Goal: Transaction & Acquisition: Purchase product/service

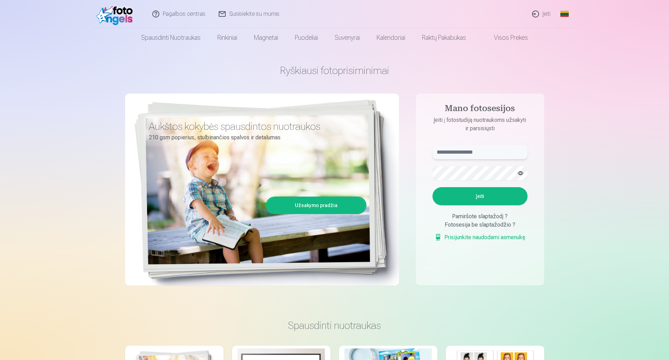
click at [472, 153] on input "text" at bounding box center [480, 152] width 95 height 14
type input "**********"
click at [520, 174] on button "button" at bounding box center [520, 173] width 13 height 13
click at [411, 171] on div "**********" at bounding box center [334, 175] width 419 height 255
click at [424, 177] on aside "**********" at bounding box center [480, 190] width 129 height 192
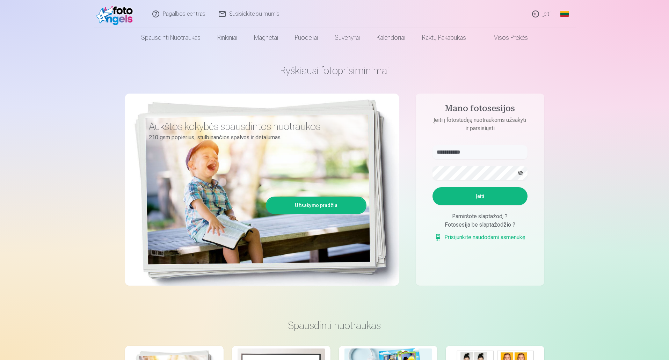
drag, startPoint x: 474, startPoint y: 182, endPoint x: 390, endPoint y: 206, distance: 87.4
click at [390, 207] on div "Aukštos kokybės spausdintos nuotraukos 210 gsm popierius, stulbinančios spalvos…" at bounding box center [262, 190] width 274 height 192
click at [492, 197] on button "Įeiti" at bounding box center [480, 196] width 95 height 18
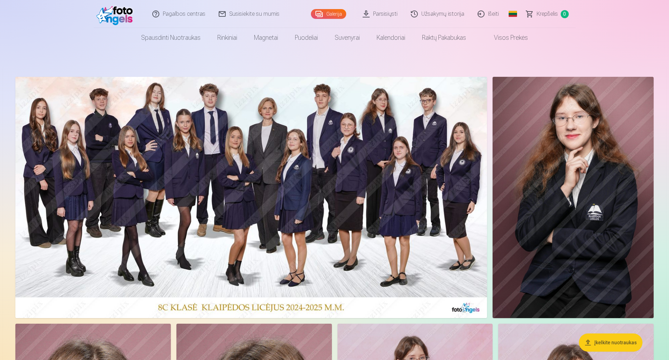
click at [258, 196] on img at bounding box center [251, 197] width 472 height 241
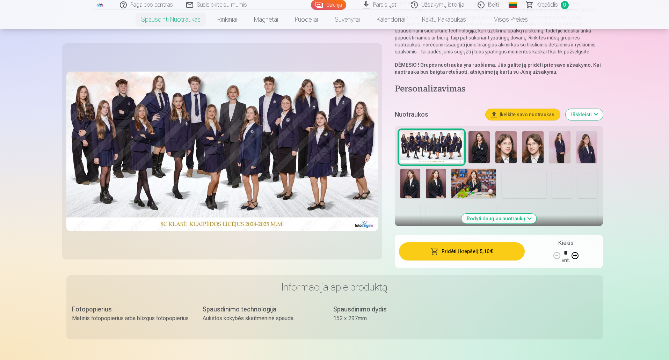
scroll to position [105, 0]
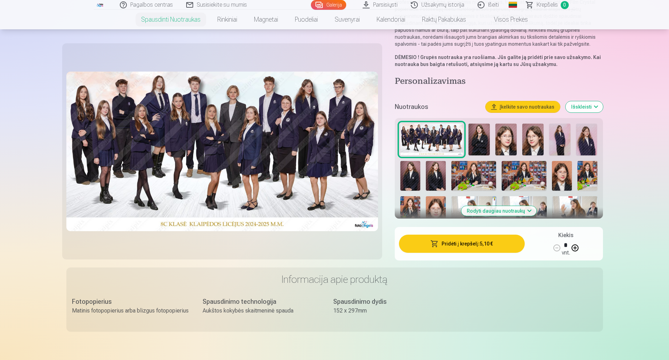
click at [475, 243] on button "Pridėti į krepšelį : 5,10 €" at bounding box center [461, 244] width 125 height 18
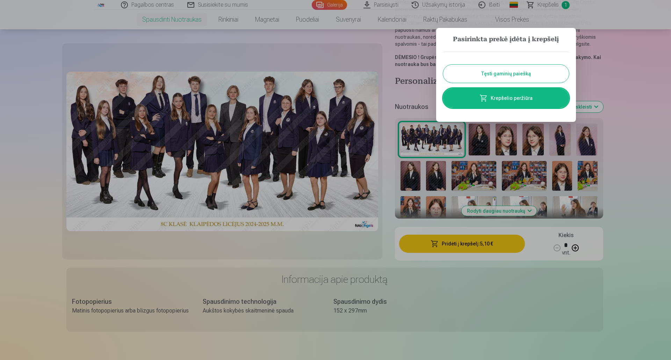
click at [521, 72] on button "Tęsti gaminių paiešką" at bounding box center [506, 74] width 126 height 18
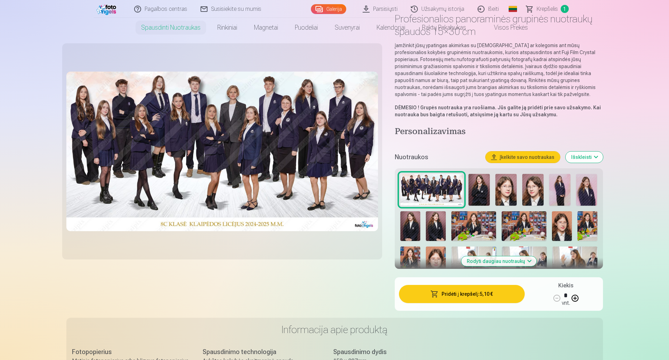
scroll to position [0, 0]
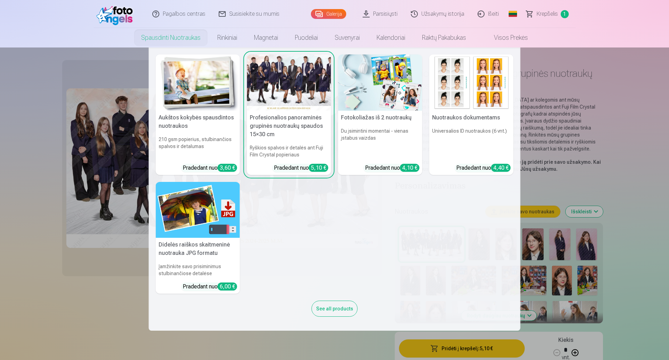
click at [173, 37] on link "Spausdinti nuotraukas" at bounding box center [171, 38] width 76 height 20
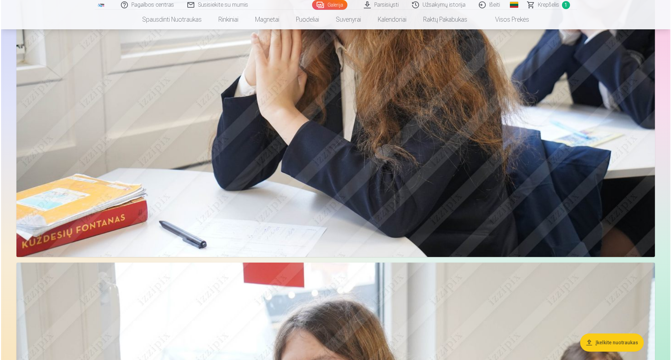
scroll to position [2971, 0]
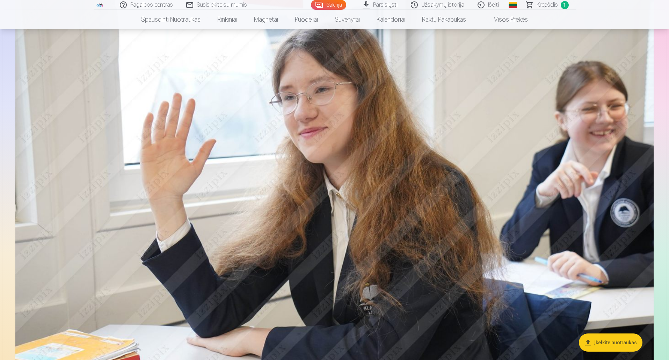
click at [256, 154] on img at bounding box center [334, 196] width 638 height 426
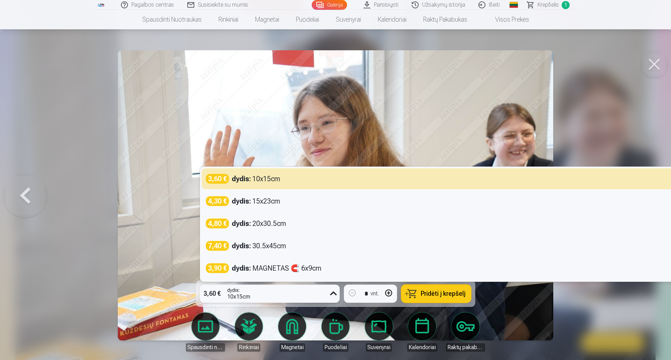
click at [333, 295] on icon at bounding box center [333, 294] width 7 height 4
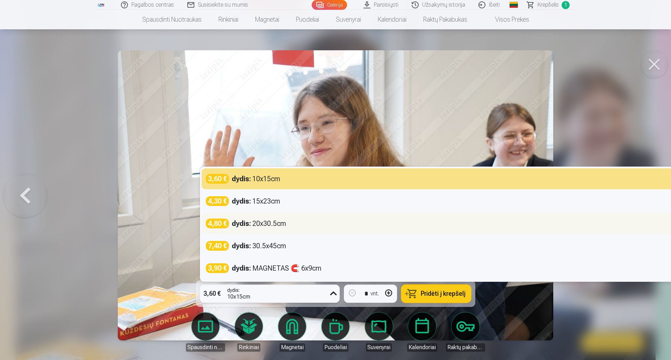
click at [261, 224] on div "dydis : 20x30.5cm" at bounding box center [259, 224] width 55 height 10
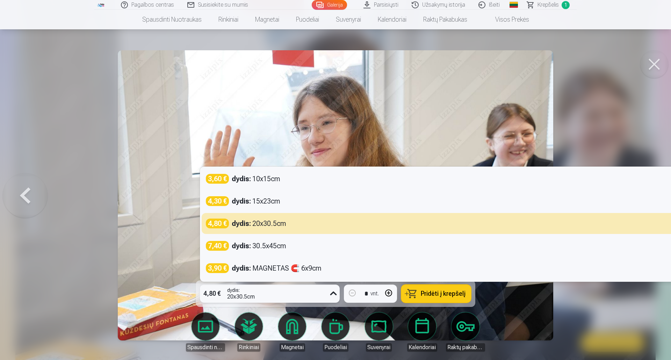
click at [334, 293] on icon at bounding box center [333, 293] width 11 height 11
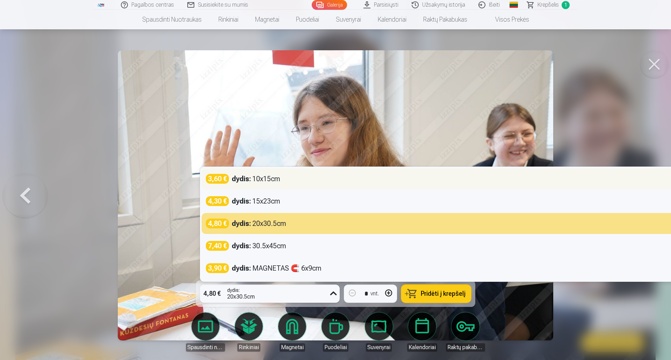
click at [270, 182] on div "dydis : 10x15cm" at bounding box center [256, 179] width 49 height 10
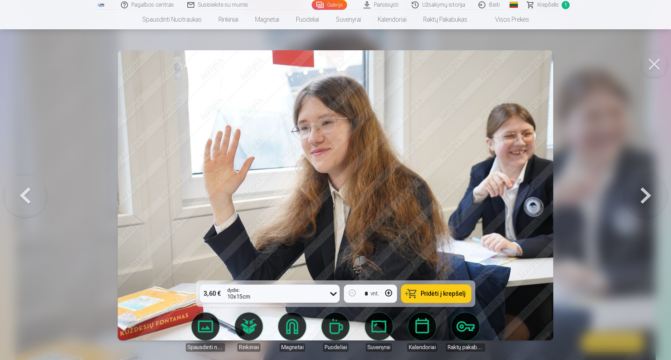
click at [435, 295] on span "Pridėti į krepšelį" at bounding box center [443, 294] width 45 height 6
click at [643, 197] on button at bounding box center [645, 195] width 45 height 156
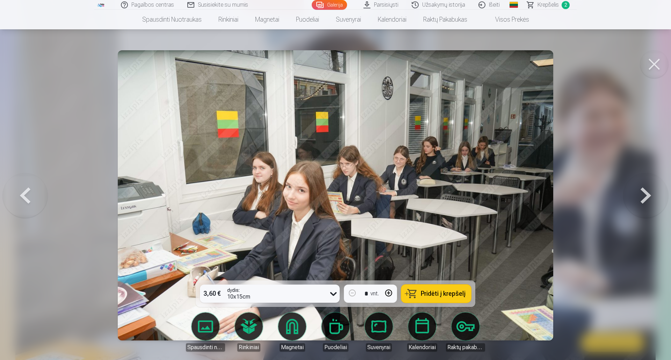
click at [28, 193] on button at bounding box center [25, 195] width 45 height 156
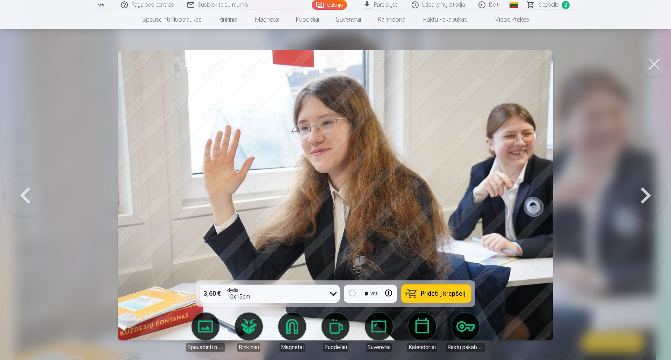
click at [28, 193] on button at bounding box center [25, 195] width 45 height 156
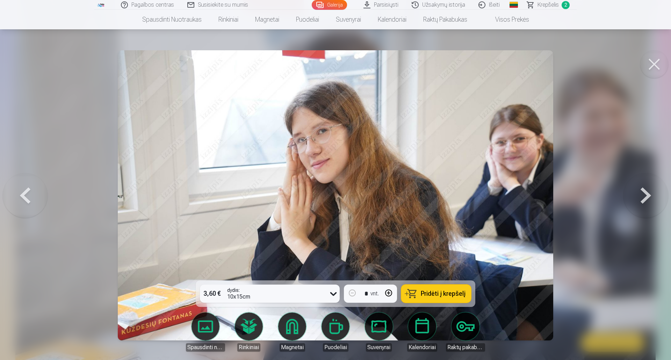
click at [28, 193] on button at bounding box center [25, 195] width 45 height 156
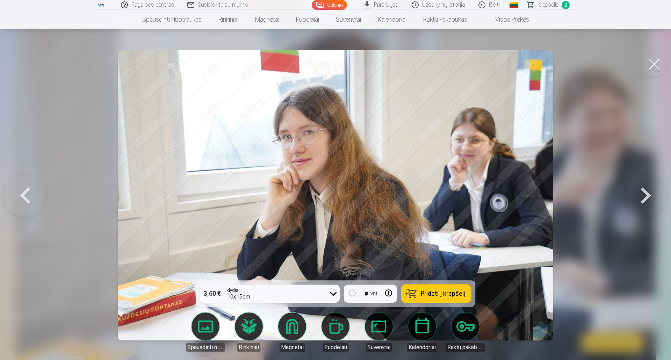
click at [28, 193] on button at bounding box center [25, 195] width 45 height 156
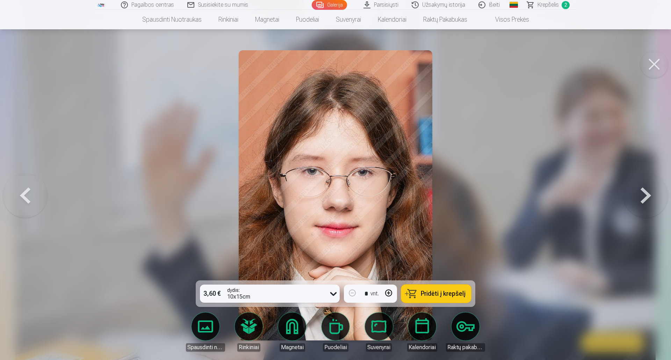
click at [28, 193] on button at bounding box center [25, 195] width 45 height 156
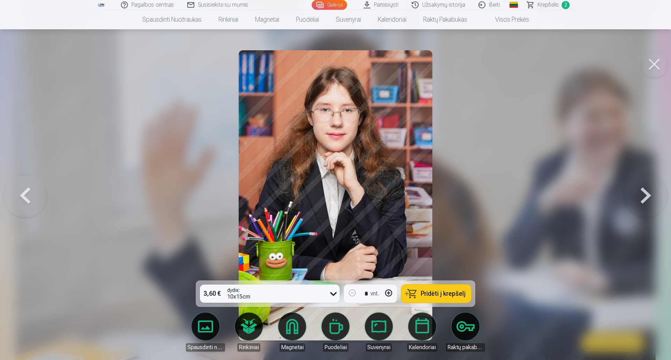
click at [28, 193] on button at bounding box center [25, 195] width 45 height 156
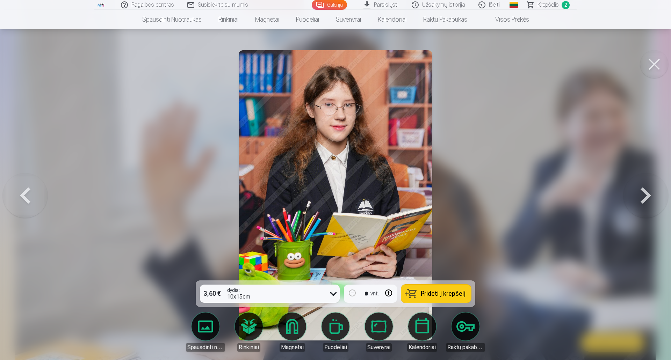
click at [28, 193] on button at bounding box center [25, 195] width 45 height 156
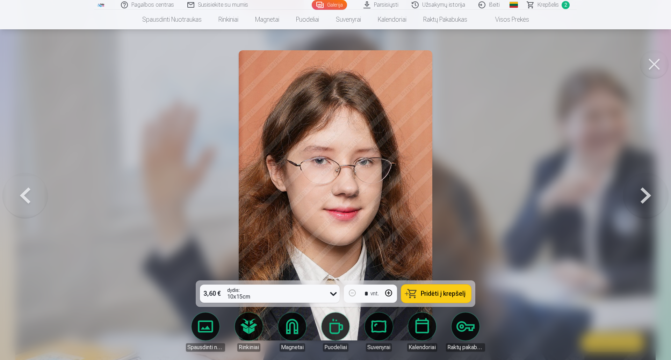
click at [28, 193] on button at bounding box center [25, 195] width 45 height 156
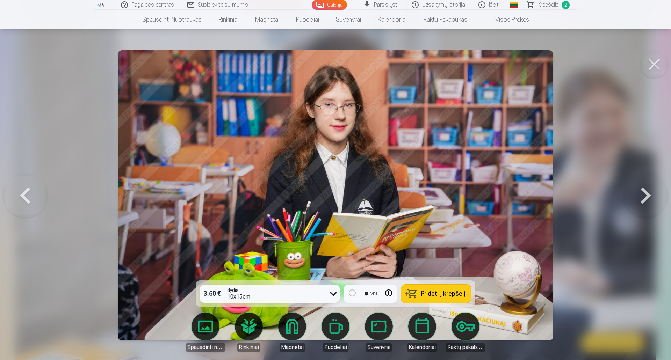
click at [28, 193] on button at bounding box center [25, 195] width 45 height 156
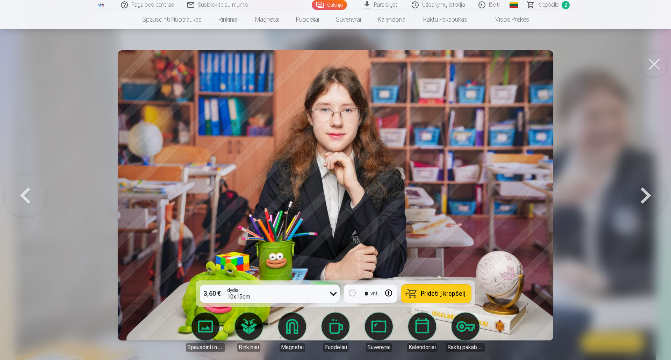
click at [28, 193] on button at bounding box center [25, 195] width 45 height 156
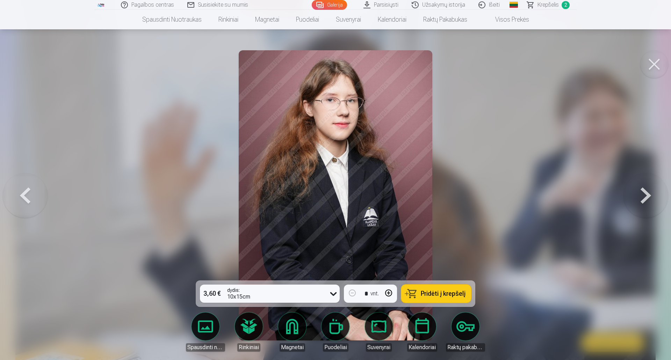
click at [28, 193] on button at bounding box center [25, 195] width 45 height 156
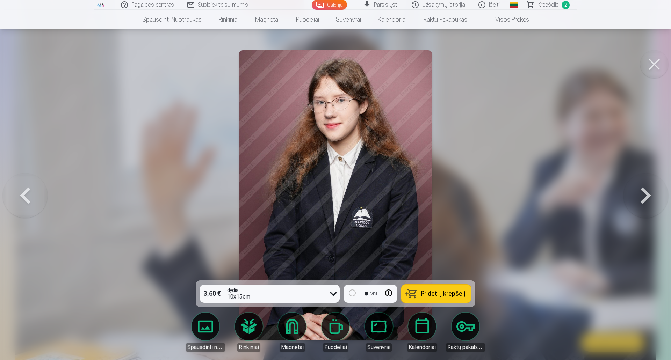
click at [28, 193] on button at bounding box center [25, 195] width 45 height 156
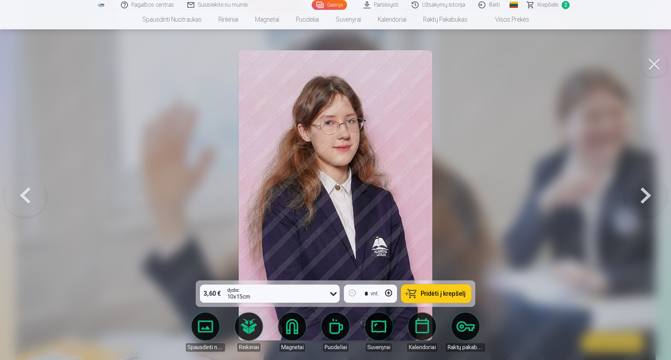
click at [28, 193] on button at bounding box center [25, 195] width 45 height 156
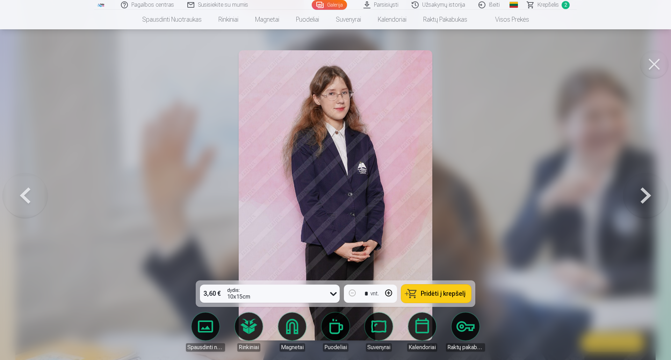
click at [28, 193] on button at bounding box center [25, 195] width 45 height 156
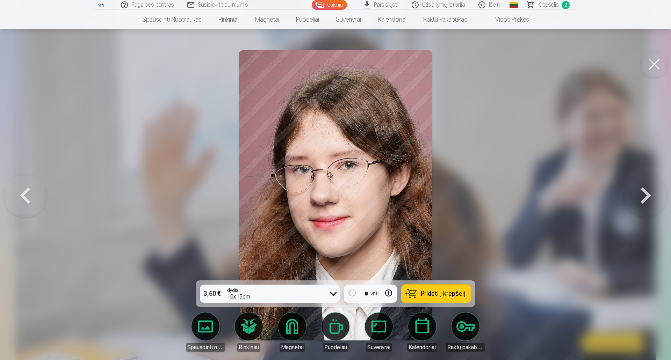
click at [28, 193] on button at bounding box center [25, 195] width 45 height 156
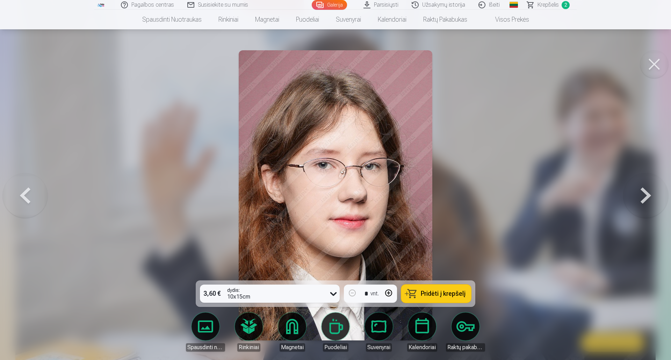
click at [28, 193] on button at bounding box center [25, 195] width 45 height 156
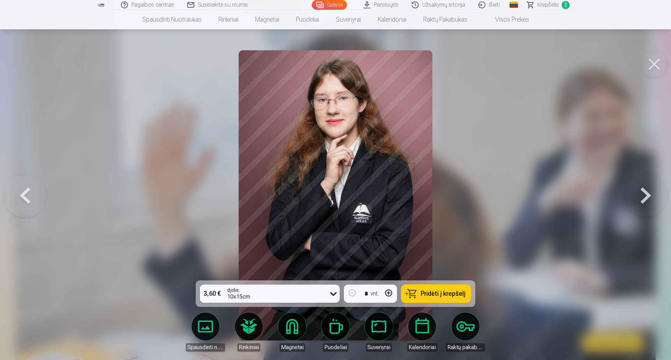
click at [28, 193] on button at bounding box center [25, 195] width 45 height 156
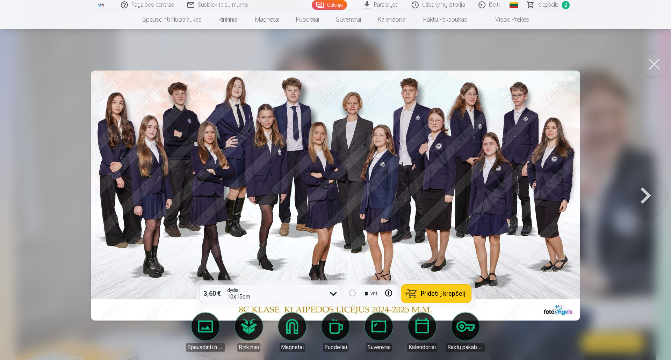
click at [424, 293] on span "Pridėti į krepšelį" at bounding box center [443, 294] width 45 height 6
click at [645, 195] on button at bounding box center [645, 195] width 45 height 156
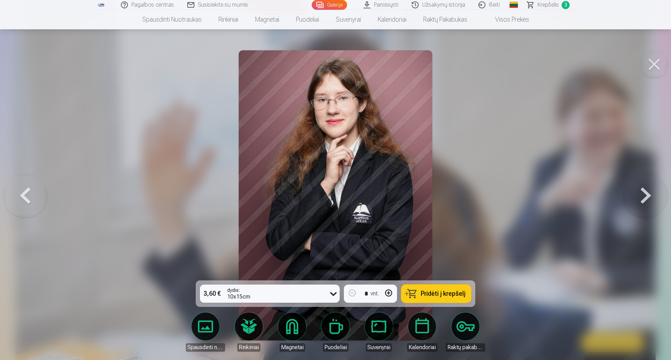
click at [645, 195] on button at bounding box center [645, 195] width 45 height 156
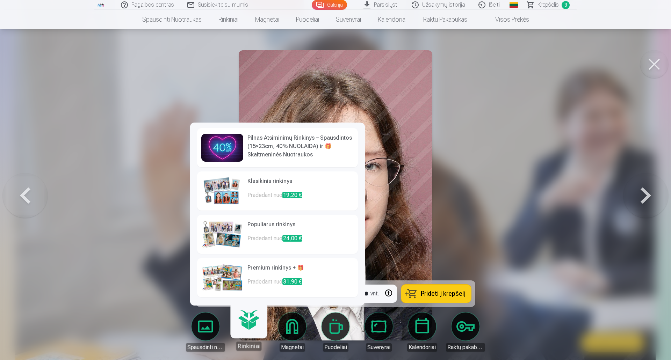
click at [233, 189] on img at bounding box center [222, 191] width 42 height 28
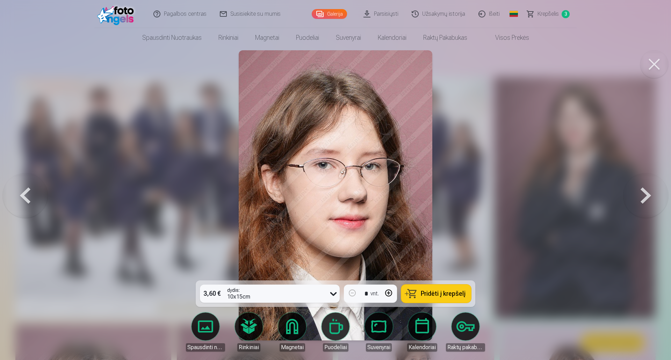
click at [29, 196] on button at bounding box center [25, 195] width 45 height 156
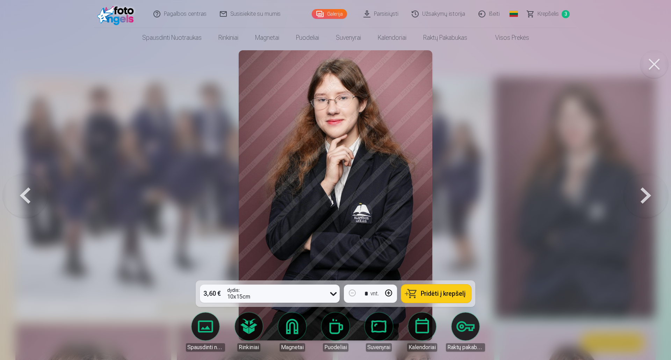
click at [30, 196] on button at bounding box center [25, 195] width 45 height 156
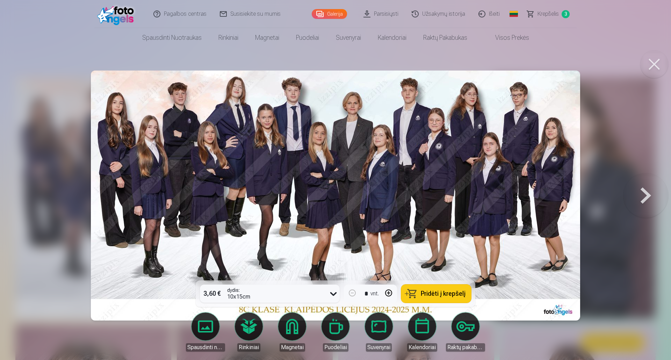
click at [646, 196] on button at bounding box center [645, 195] width 45 height 156
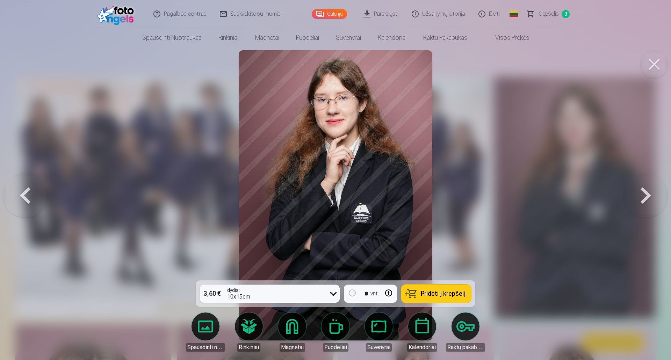
click at [646, 196] on button at bounding box center [645, 195] width 45 height 156
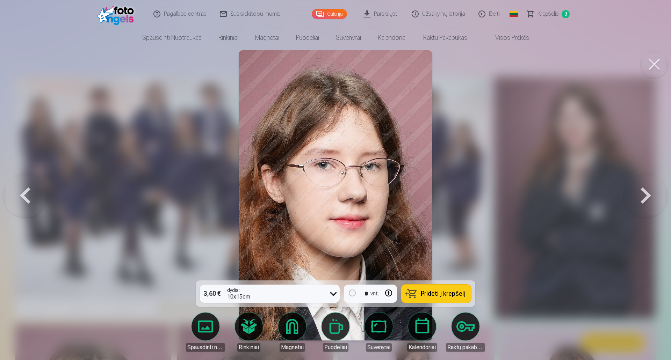
click at [334, 297] on icon at bounding box center [333, 293] width 11 height 11
click at [644, 200] on button at bounding box center [645, 195] width 45 height 156
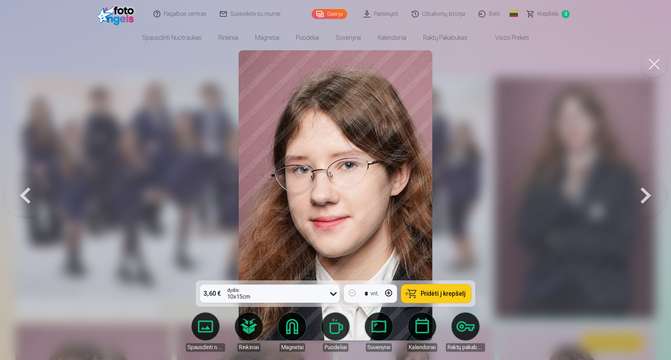
click at [644, 200] on button at bounding box center [645, 195] width 45 height 156
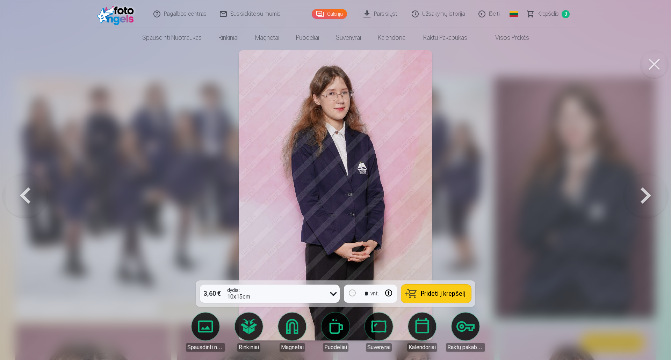
click at [21, 193] on button at bounding box center [25, 195] width 45 height 156
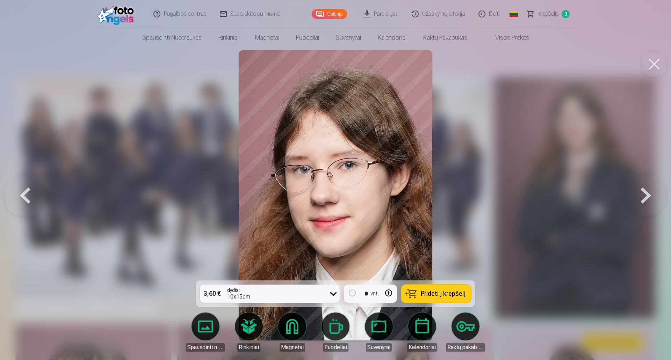
click at [423, 295] on span "Pridėti į krepšelį" at bounding box center [443, 294] width 45 height 6
click at [26, 195] on button at bounding box center [25, 195] width 45 height 156
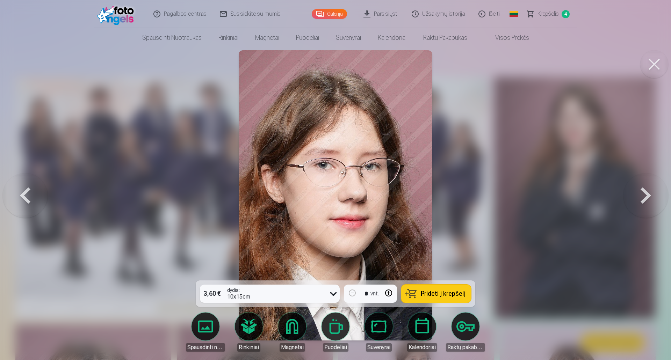
click at [646, 193] on button at bounding box center [645, 195] width 45 height 156
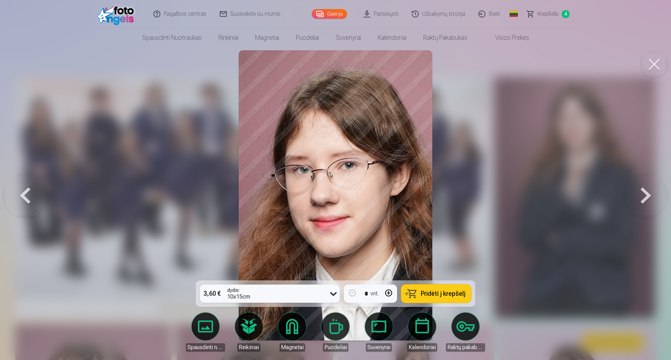
click at [646, 193] on button at bounding box center [645, 195] width 45 height 156
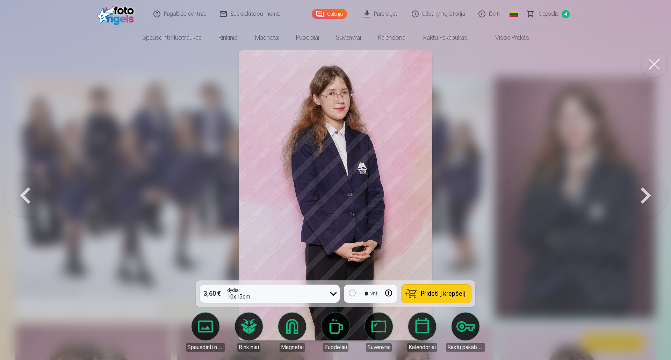
click at [646, 193] on button at bounding box center [645, 195] width 45 height 156
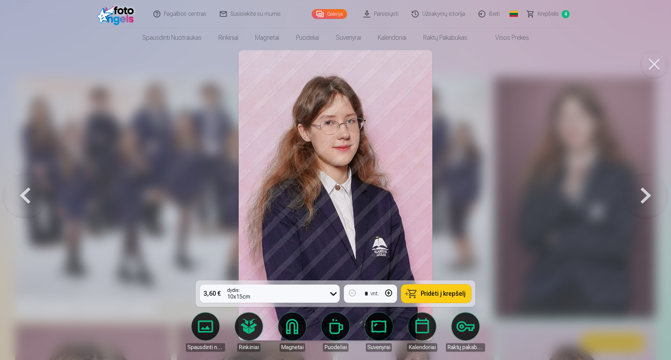
click at [646, 193] on button at bounding box center [645, 195] width 45 height 156
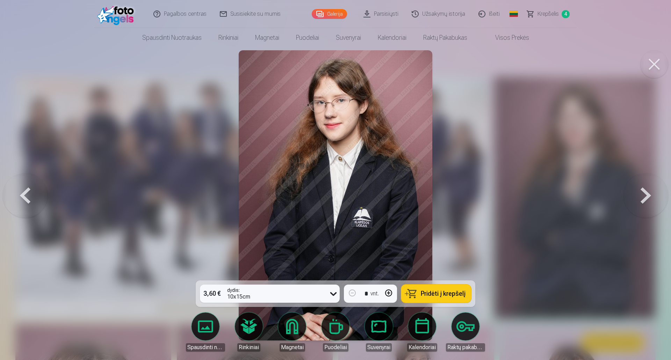
click at [646, 193] on button at bounding box center [645, 195] width 45 height 156
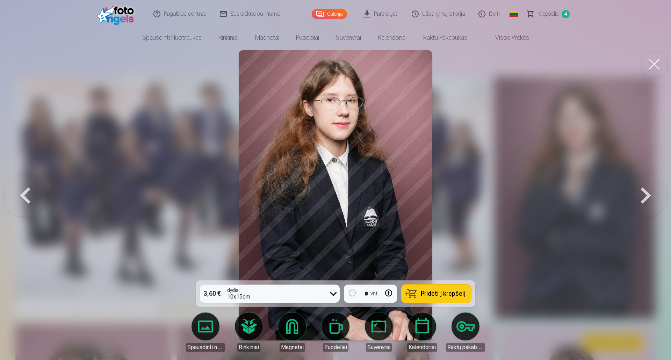
click at [646, 193] on button at bounding box center [645, 195] width 45 height 156
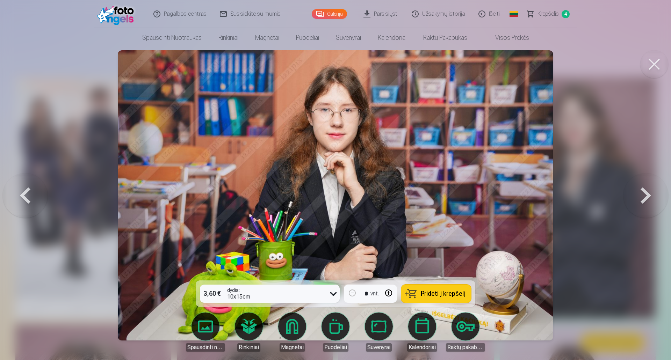
click at [646, 193] on button at bounding box center [645, 195] width 45 height 156
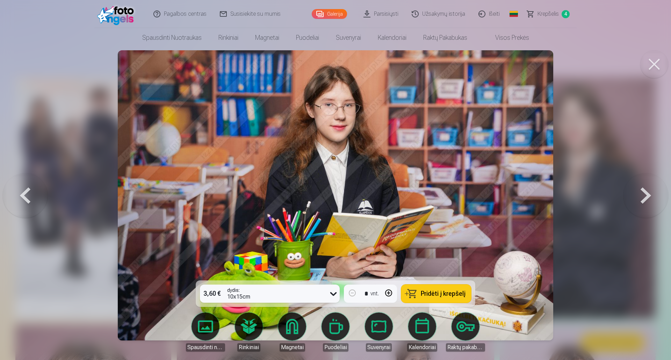
click at [646, 193] on button at bounding box center [645, 195] width 45 height 156
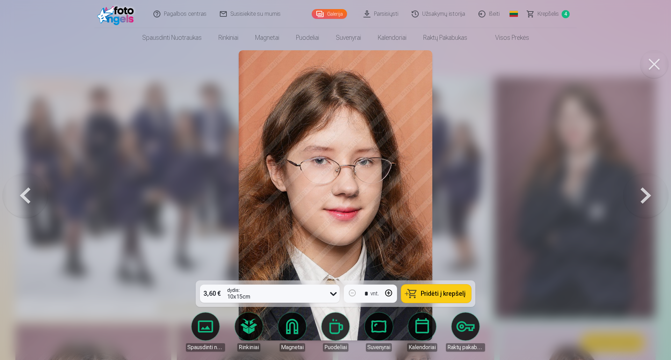
click at [646, 193] on button at bounding box center [645, 195] width 45 height 156
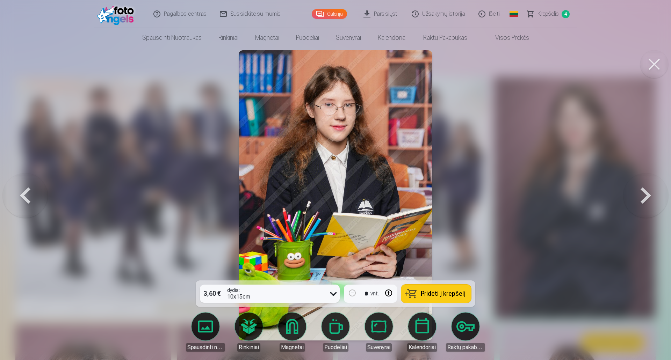
click at [646, 193] on button at bounding box center [645, 195] width 45 height 156
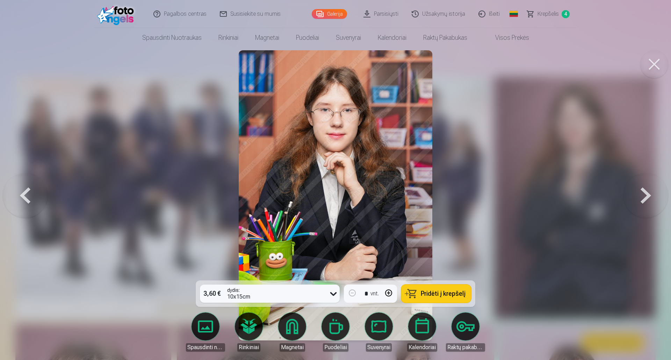
click at [646, 193] on button at bounding box center [645, 195] width 45 height 156
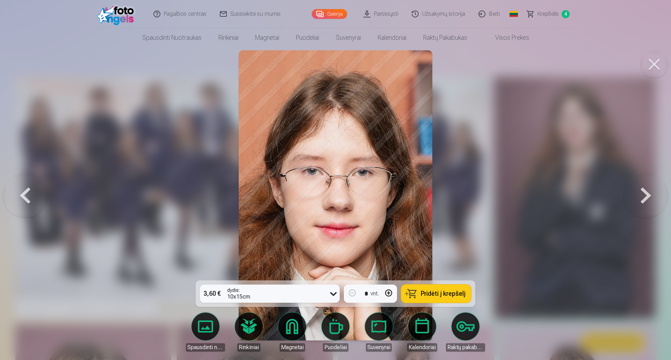
click at [646, 193] on button at bounding box center [645, 195] width 45 height 156
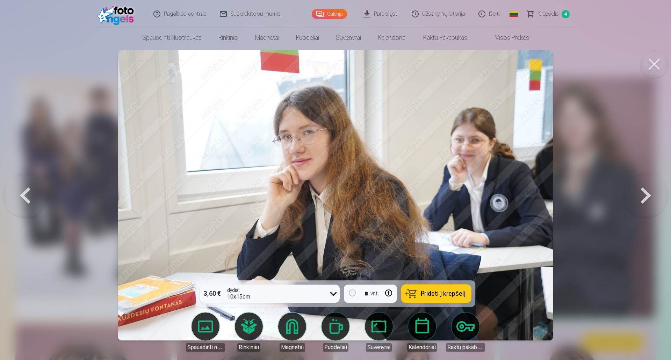
click at [646, 193] on button at bounding box center [645, 195] width 45 height 156
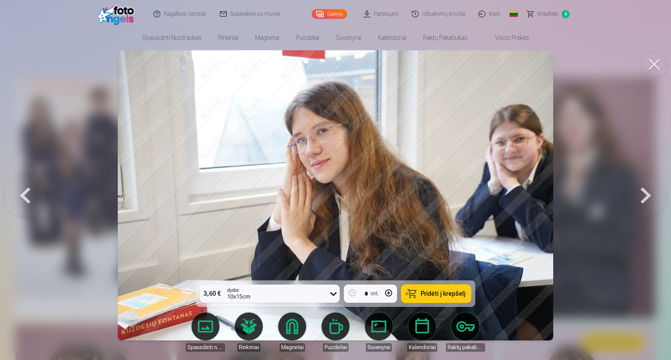
click at [646, 193] on button at bounding box center [645, 195] width 45 height 156
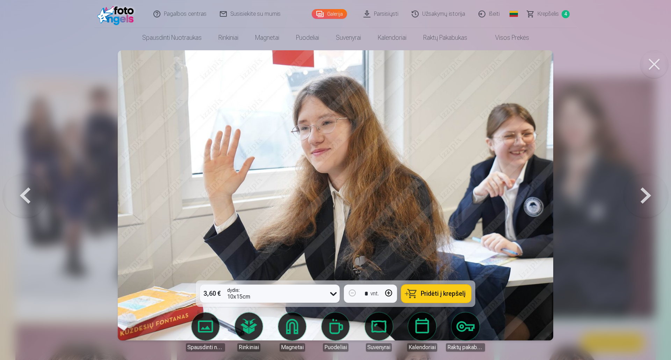
click at [28, 196] on button at bounding box center [25, 195] width 45 height 156
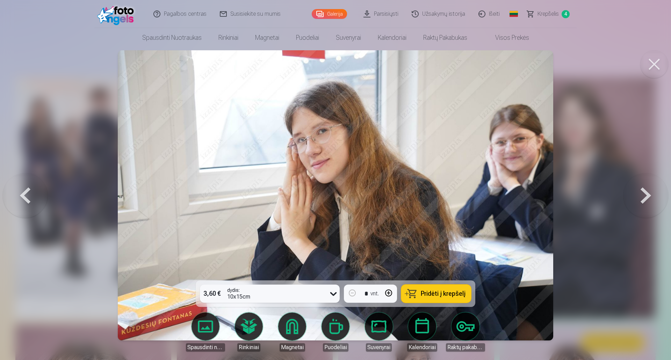
click at [644, 195] on button at bounding box center [645, 195] width 45 height 156
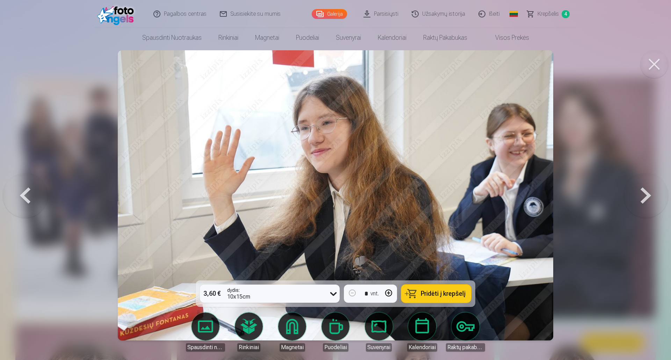
click at [644, 195] on button at bounding box center [645, 195] width 45 height 156
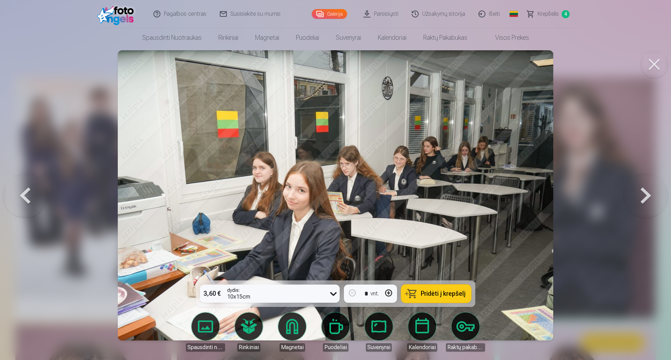
click at [644, 195] on button at bounding box center [645, 195] width 45 height 156
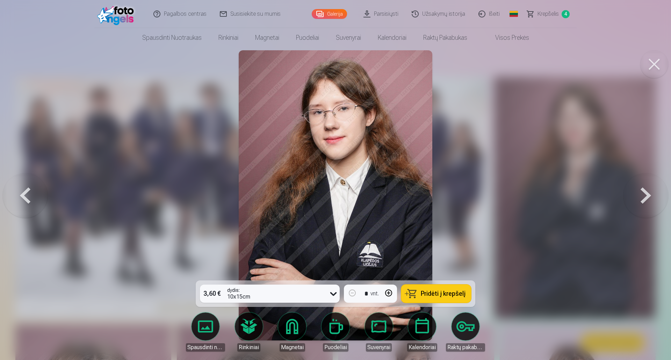
click at [644, 195] on button at bounding box center [645, 195] width 45 height 156
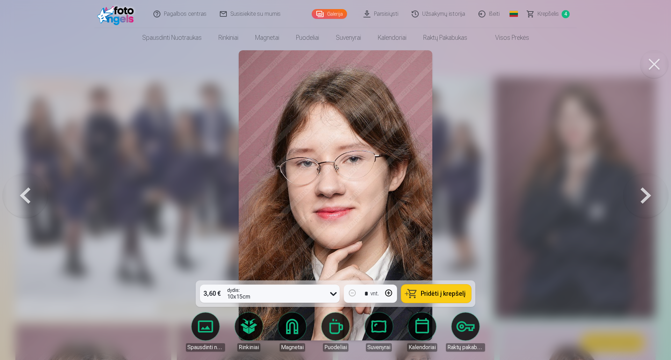
click at [644, 195] on button at bounding box center [645, 195] width 45 height 156
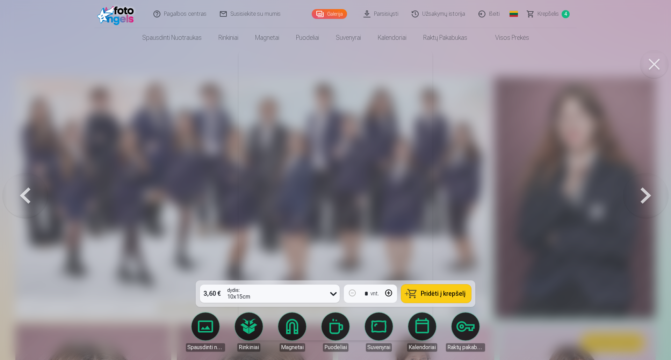
click at [644, 195] on button at bounding box center [645, 195] width 45 height 156
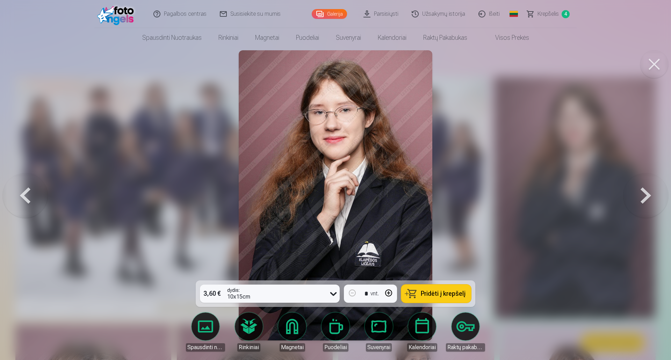
click at [644, 195] on button at bounding box center [645, 195] width 45 height 156
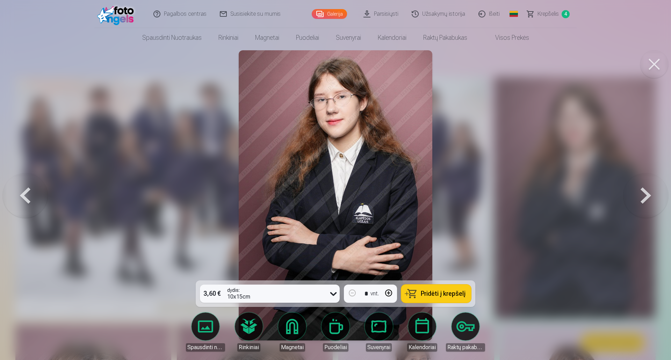
click at [644, 195] on button at bounding box center [645, 195] width 45 height 156
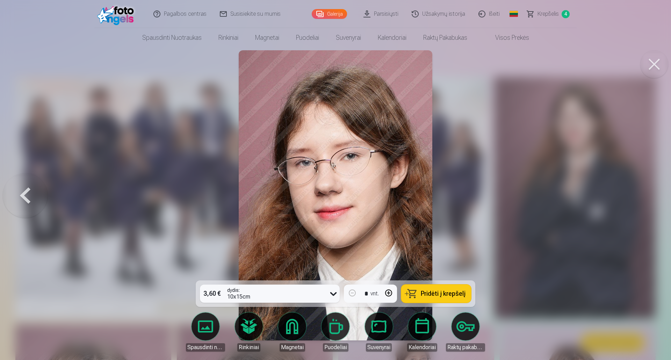
click at [644, 195] on div at bounding box center [335, 180] width 671 height 360
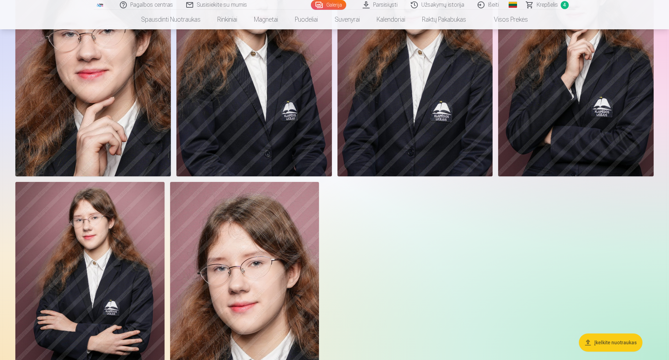
scroll to position [3600, 0]
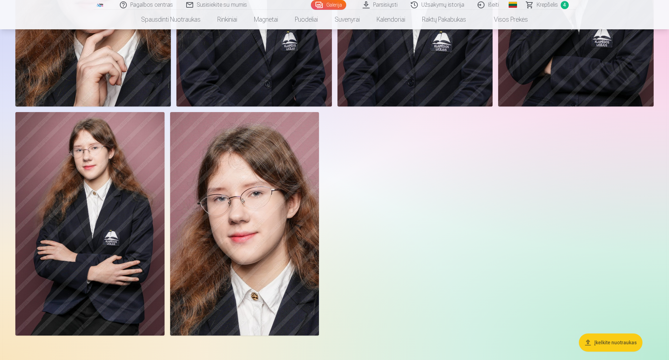
click at [220, 233] on img at bounding box center [244, 224] width 149 height 224
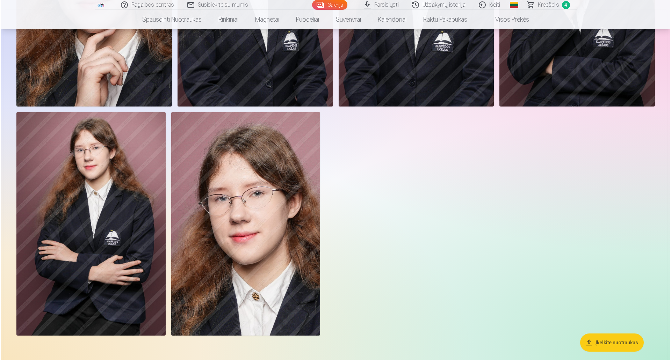
scroll to position [3819, 0]
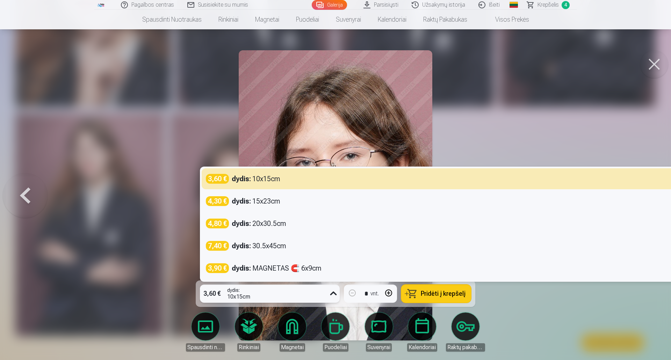
click at [334, 295] on icon at bounding box center [333, 293] width 11 height 11
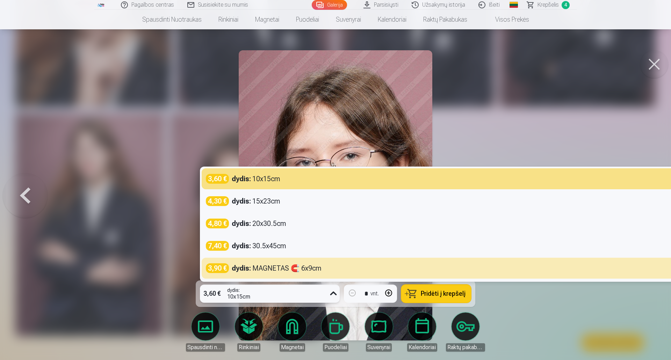
click at [552, 309] on div at bounding box center [335, 180] width 671 height 360
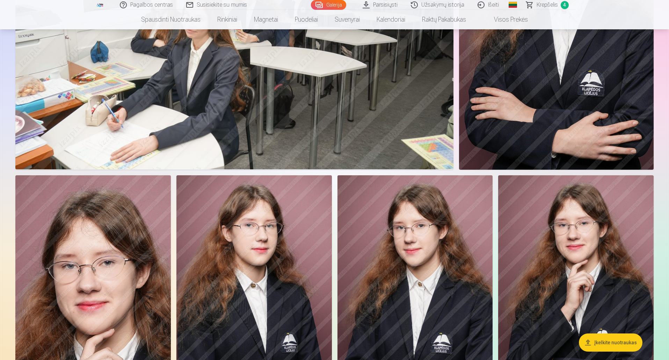
scroll to position [3495, 0]
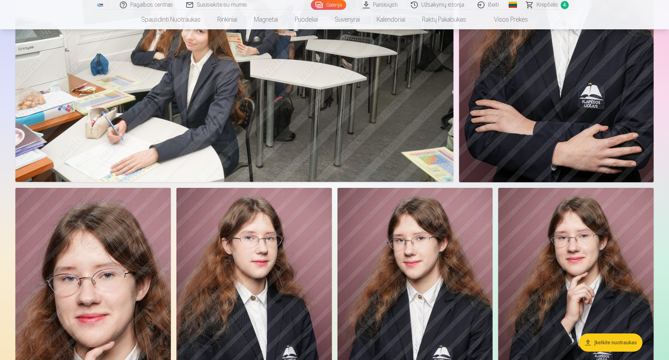
click at [550, 7] on span "Krepšelis" at bounding box center [547, 5] width 21 height 8
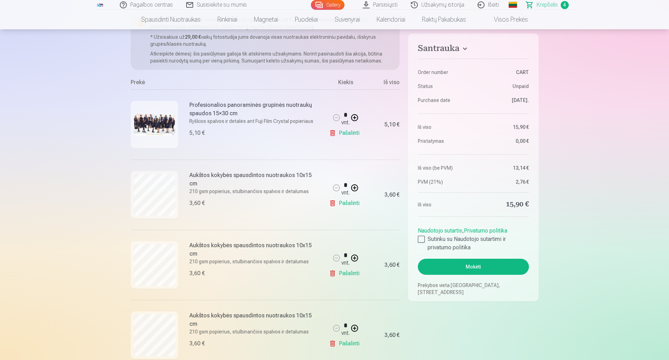
scroll to position [70, 0]
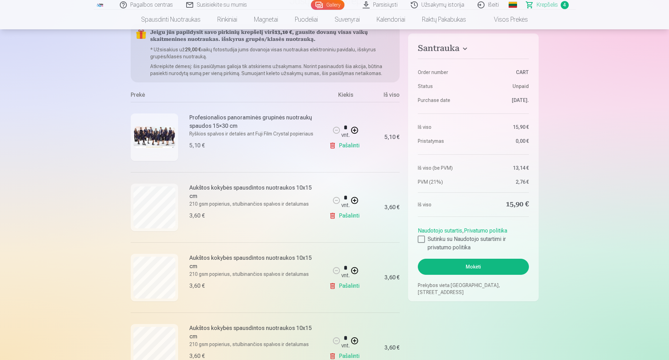
click at [349, 285] on link "Pašalinti" at bounding box center [345, 286] width 33 height 14
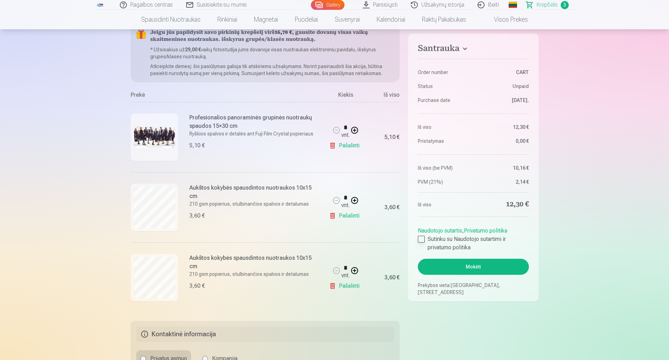
click at [424, 239] on div at bounding box center [421, 239] width 7 height 7
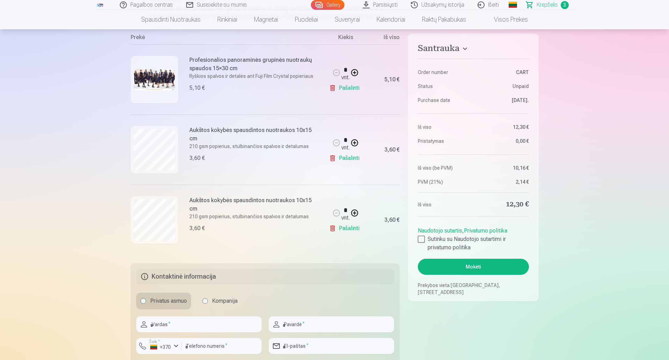
scroll to position [140, 0]
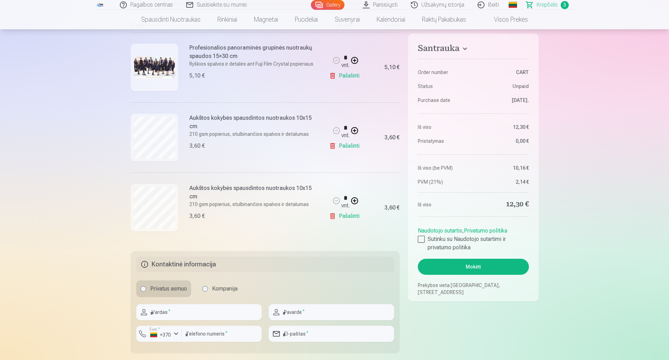
click at [354, 201] on button at bounding box center [354, 201] width 17 height 17
type input "*"
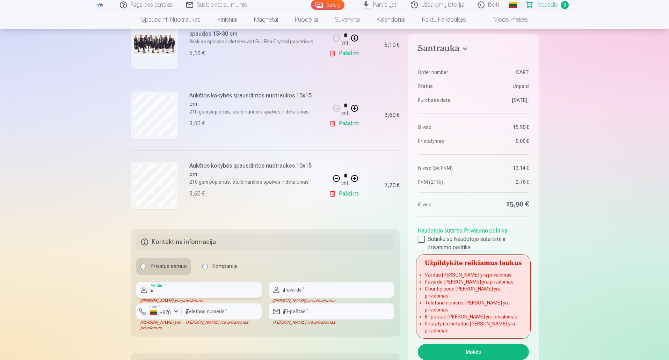
scroll to position [175, 0]
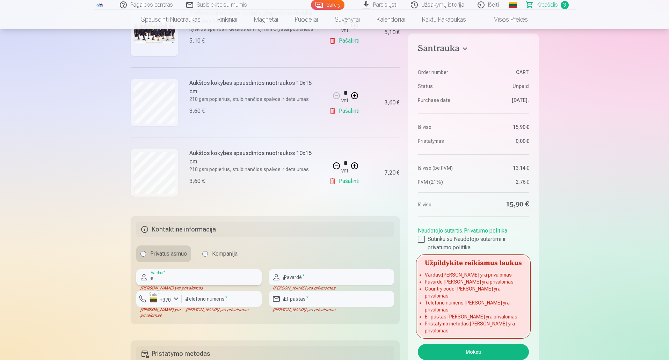
click at [190, 276] on input "text" at bounding box center [198, 277] width 125 height 16
type input "*****"
type input "**********"
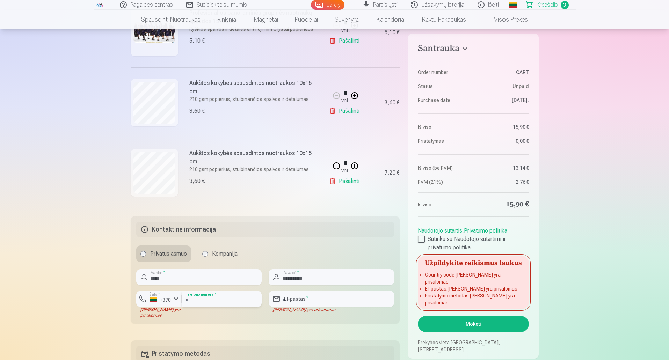
click at [189, 304] on input "*********" at bounding box center [222, 299] width 80 height 16
click at [216, 294] on input "*********" at bounding box center [222, 299] width 80 height 16
click at [188, 298] on input "*********" at bounding box center [222, 299] width 80 height 16
click at [211, 299] on input "********" at bounding box center [222, 299] width 80 height 16
type input "********"
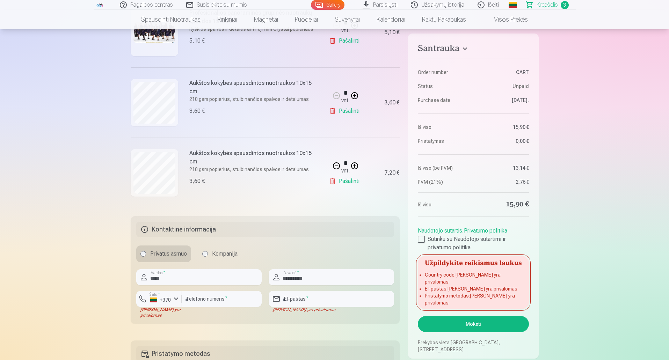
drag, startPoint x: 193, startPoint y: 325, endPoint x: 194, endPoint y: 316, distance: 9.4
click at [193, 324] on div "Santrauka Order number CART Status Unpaid Purchase date 20.08.2025. Iš viso 15,…" at bounding box center [335, 186] width 408 height 535
click at [312, 301] on input "email" at bounding box center [331, 299] width 125 height 16
type input "**********"
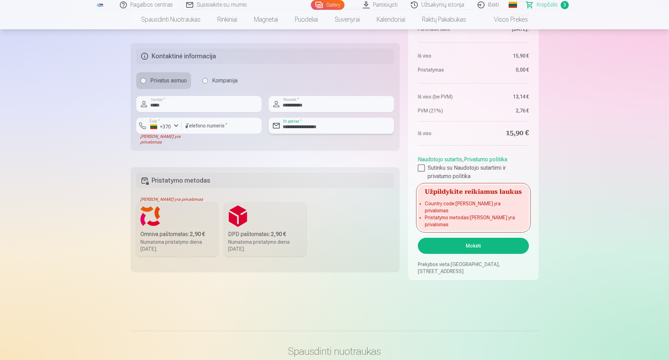
scroll to position [349, 0]
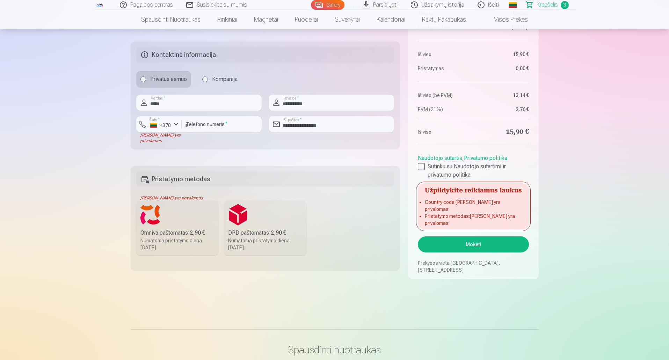
click at [164, 237] on div "Omniva paštomatas : 2,90 €" at bounding box center [177, 233] width 74 height 8
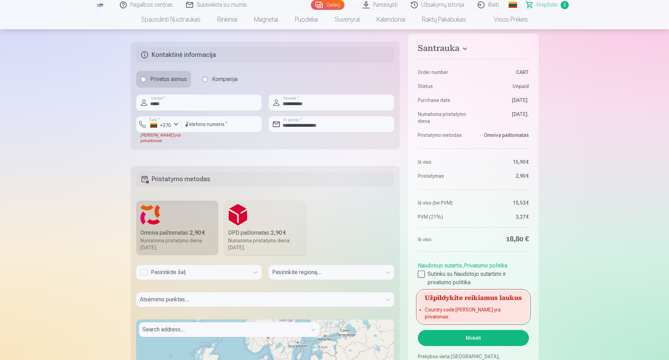
click at [142, 270] on div "Pasirinkite šalį" at bounding box center [193, 272] width 106 height 8
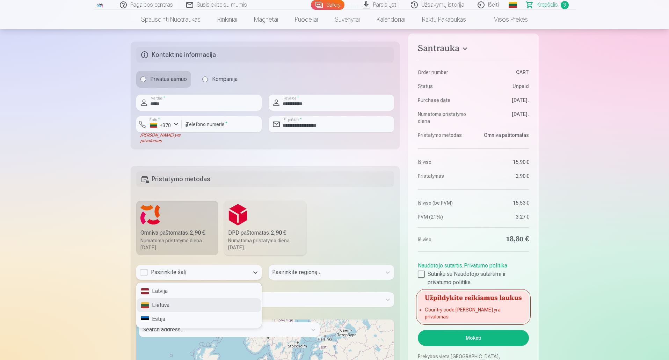
click at [230, 309] on div "Lietuva" at bounding box center [199, 305] width 125 height 14
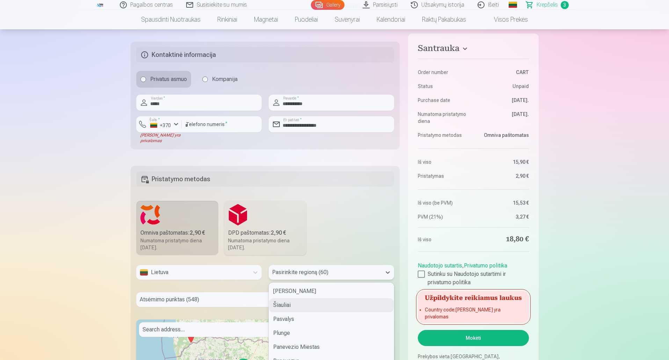
scroll to position [380, 0]
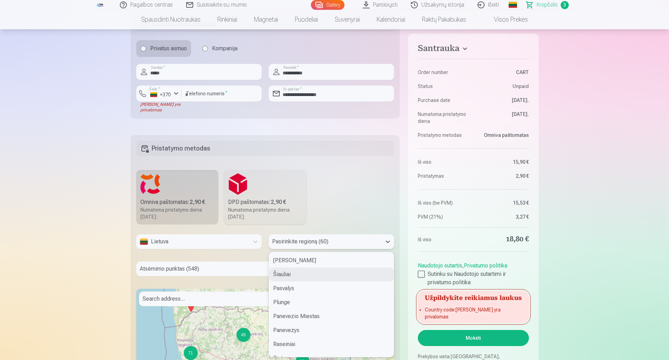
click at [380, 249] on div "60 results available. Use Up and Down to choose options, press Enter to select …" at bounding box center [331, 241] width 125 height 15
type input "**"
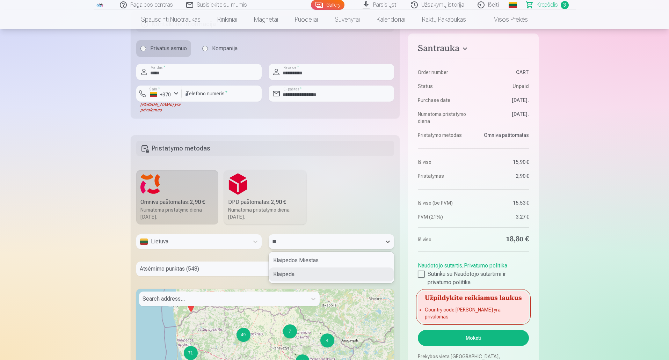
click at [316, 276] on div "Klaipeda" at bounding box center [331, 275] width 125 height 14
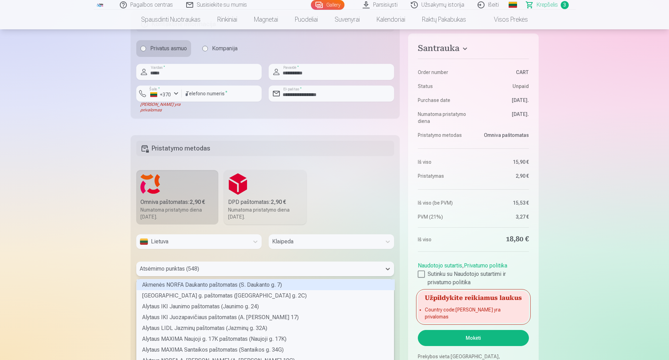
click at [190, 269] on div "548 results available. Use Up and Down to choose options, press Enter to select…" at bounding box center [265, 269] width 258 height 15
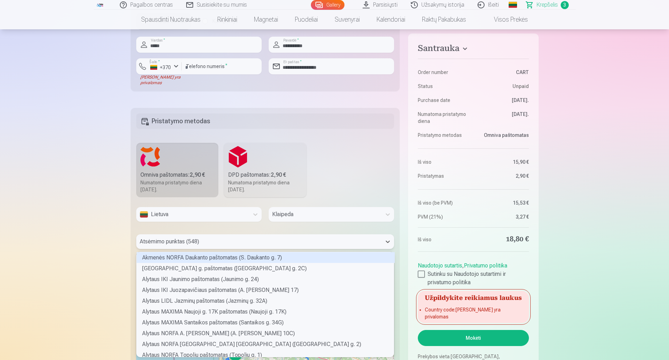
scroll to position [103, 255]
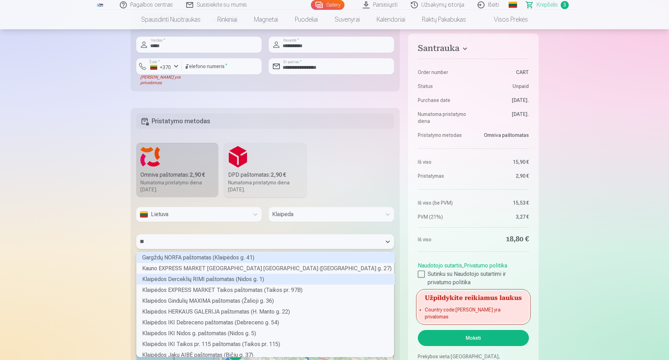
type input "*"
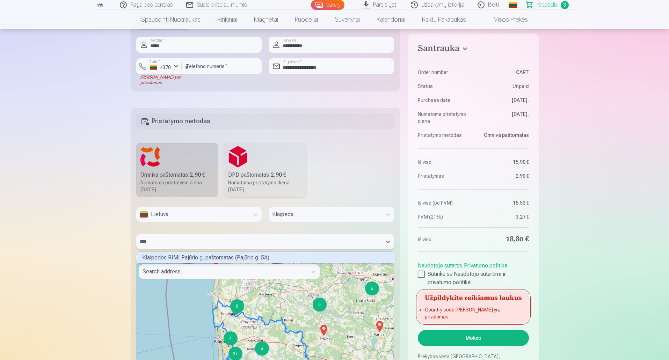
scroll to position [9, 255]
type input "****"
click at [315, 259] on div "Klaipėdos RIMI Pajūrio g. paštomatas (Pajūrio g. 5A)" at bounding box center [266, 257] width 258 height 11
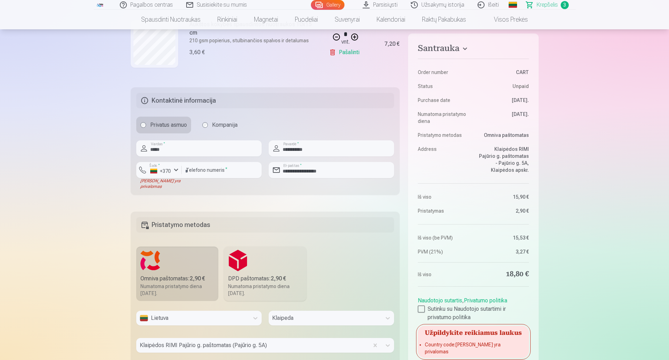
scroll to position [303, 0]
click at [200, 172] on input "********" at bounding box center [222, 171] width 80 height 16
type input "*********"
type input "**********"
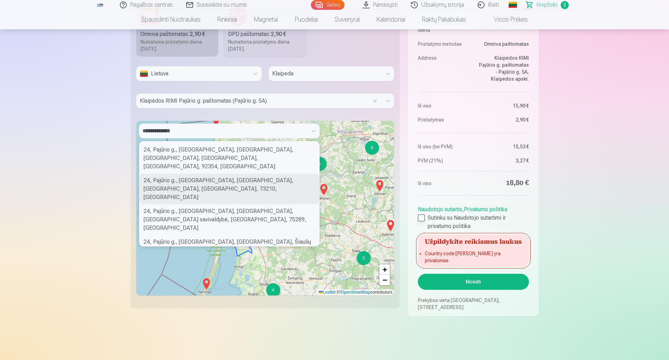
scroll to position [559, 0]
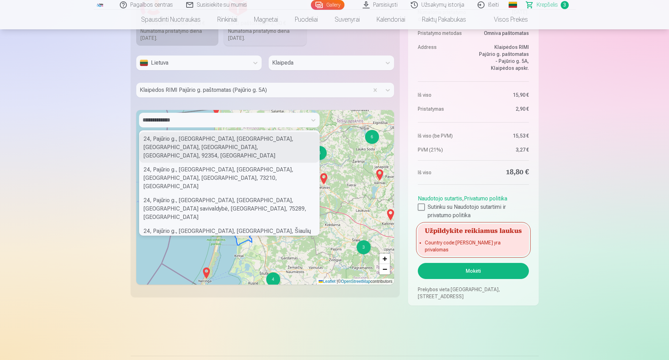
click at [241, 125] on div "**********" at bounding box center [223, 120] width 168 height 15
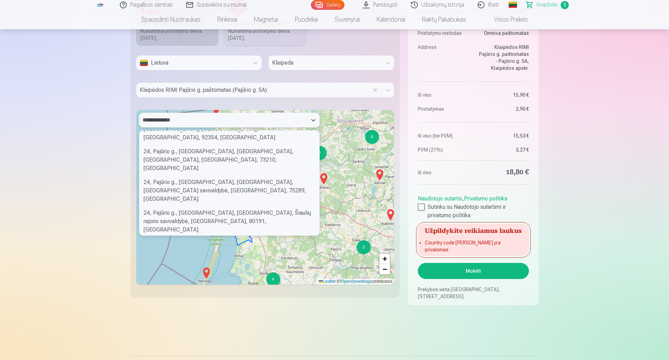
scroll to position [0, 0]
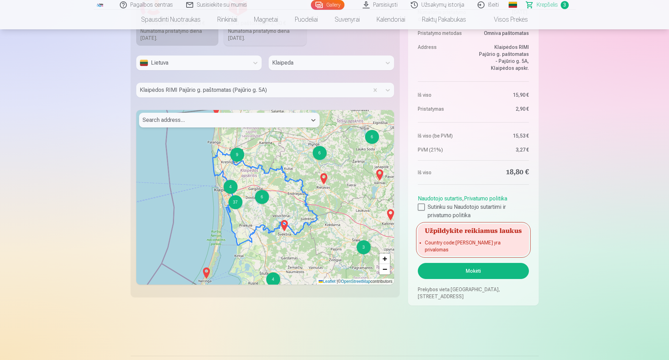
click at [182, 121] on div at bounding box center [223, 120] width 161 height 10
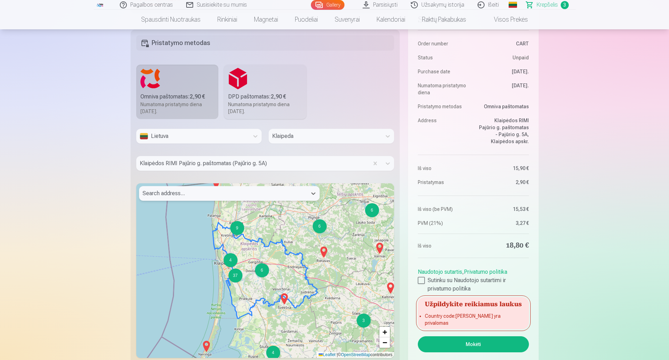
scroll to position [594, 0]
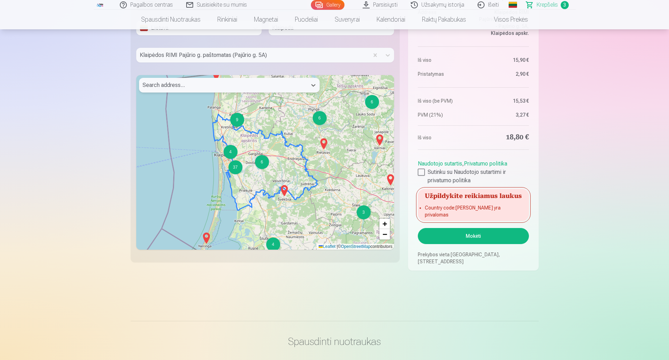
click at [482, 237] on button "Mokėti" at bounding box center [473, 236] width 111 height 16
click at [468, 202] on h5 "Užpildykite reikiamus laukus" at bounding box center [473, 195] width 111 height 13
click at [486, 240] on button "Mokėti" at bounding box center [473, 236] width 111 height 16
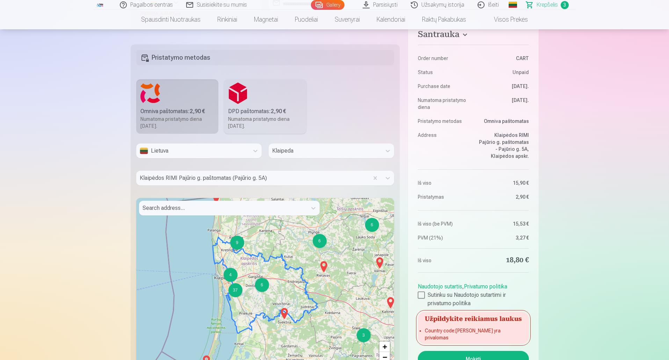
scroll to position [454, 0]
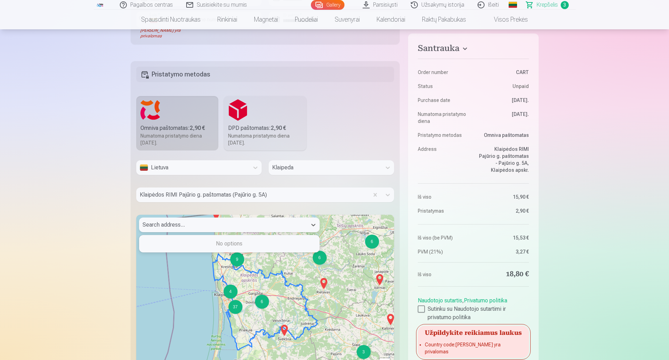
click at [200, 227] on div at bounding box center [223, 225] width 161 height 10
click at [204, 195] on div at bounding box center [253, 195] width 226 height 10
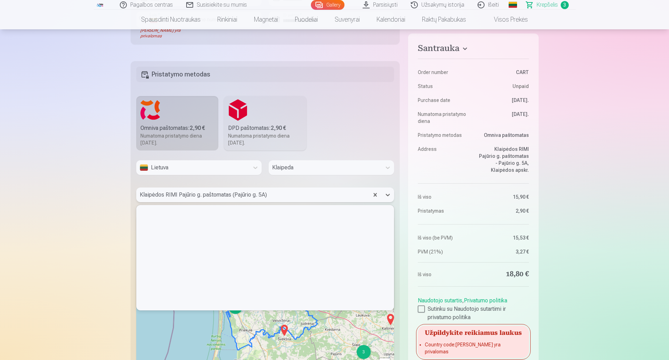
scroll to position [103, 255]
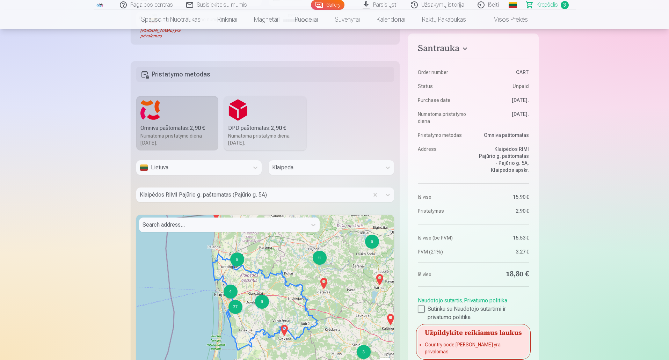
click at [210, 230] on div "Search address..." at bounding box center [223, 225] width 168 height 15
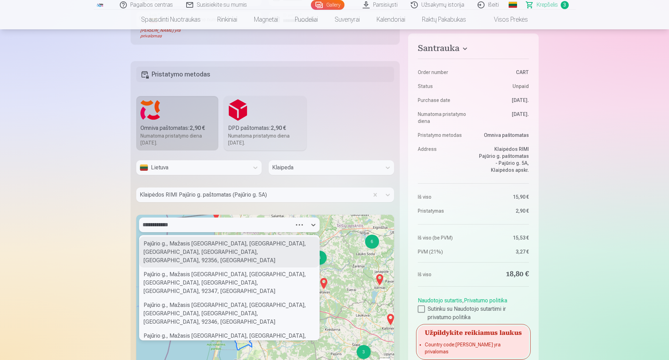
type input "**********"
click at [193, 243] on div "24, Pajūrio g., Mažasis Tauralaukio dvaras, Tauralaukis, Klaipėda, Klaipėda Cit…" at bounding box center [229, 252] width 180 height 31
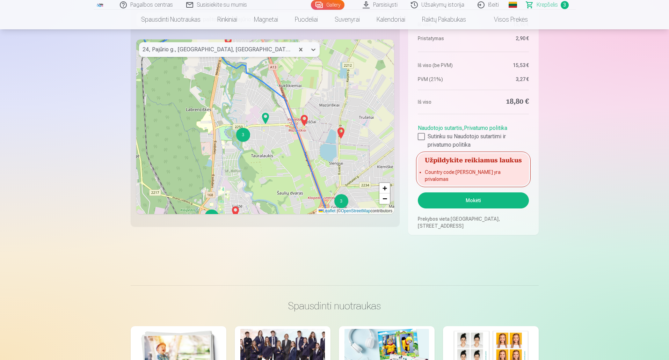
scroll to position [629, 0]
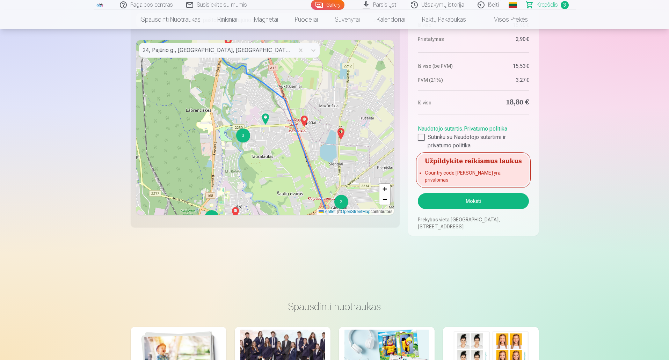
click at [477, 200] on button "Mokėti" at bounding box center [473, 201] width 111 height 16
click at [459, 167] on h5 "Užpildykite reikiamus laukus" at bounding box center [473, 160] width 111 height 13
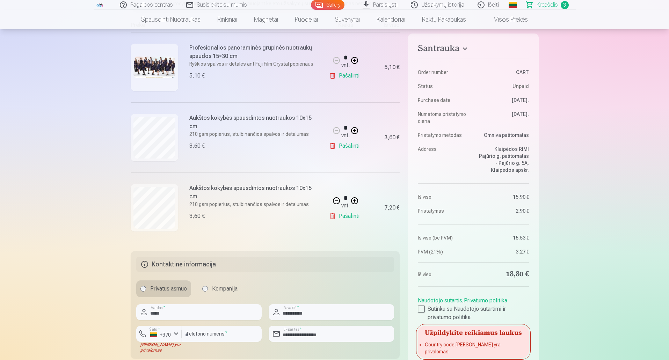
scroll to position [280, 0]
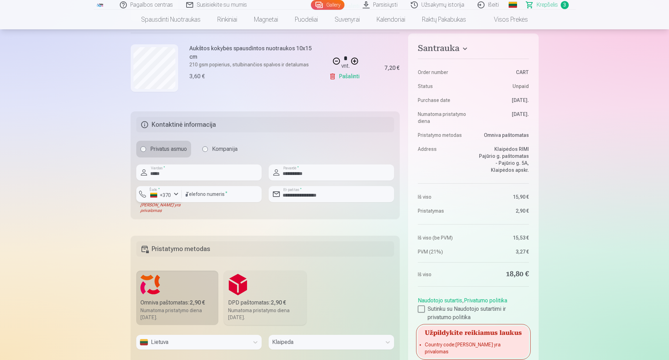
click at [175, 189] on button "Šalis * +370" at bounding box center [158, 194] width 45 height 16
click at [179, 214] on li "+370 Lithuania" at bounding box center [190, 211] width 101 height 14
click at [175, 194] on div "button" at bounding box center [176, 194] width 8 height 8
click at [147, 207] on li "+370 Lithuania" at bounding box center [190, 211] width 101 height 14
click at [220, 196] on input "*********" at bounding box center [222, 194] width 80 height 16
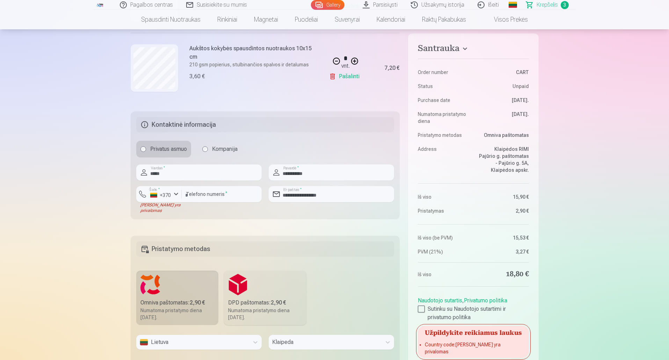
click at [179, 212] on div "Laukas yra privalomas" at bounding box center [158, 207] width 45 height 11
click at [151, 212] on div "Laukas yra privalomas" at bounding box center [158, 207] width 45 height 11
click at [160, 209] on div "Laukas yra privalomas" at bounding box center [158, 207] width 45 height 11
click at [221, 201] on input "*********" at bounding box center [222, 194] width 80 height 16
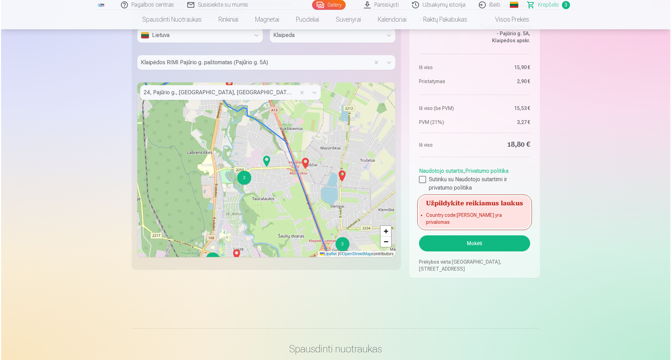
scroll to position [629, 0]
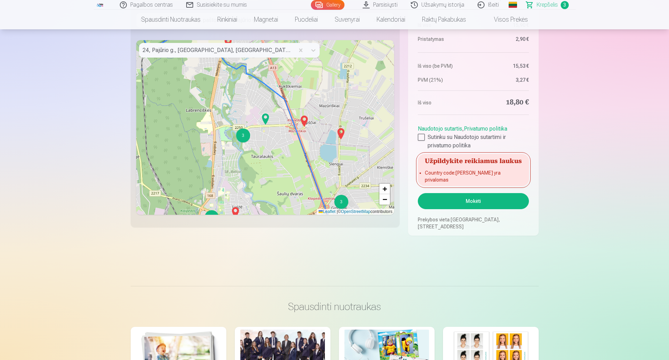
click at [482, 204] on button "Mokėti" at bounding box center [473, 201] width 111 height 16
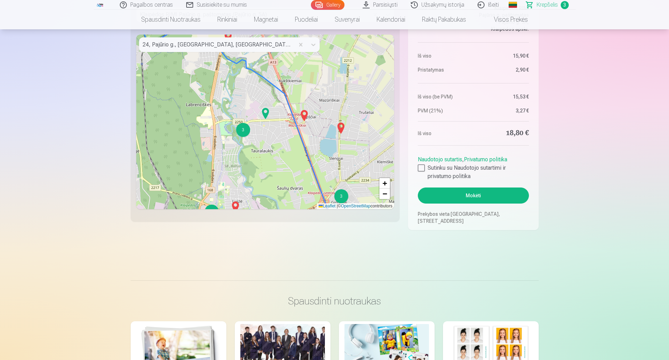
click at [479, 197] on button "Mokėti" at bounding box center [473, 196] width 111 height 16
